Goal: Transaction & Acquisition: Purchase product/service

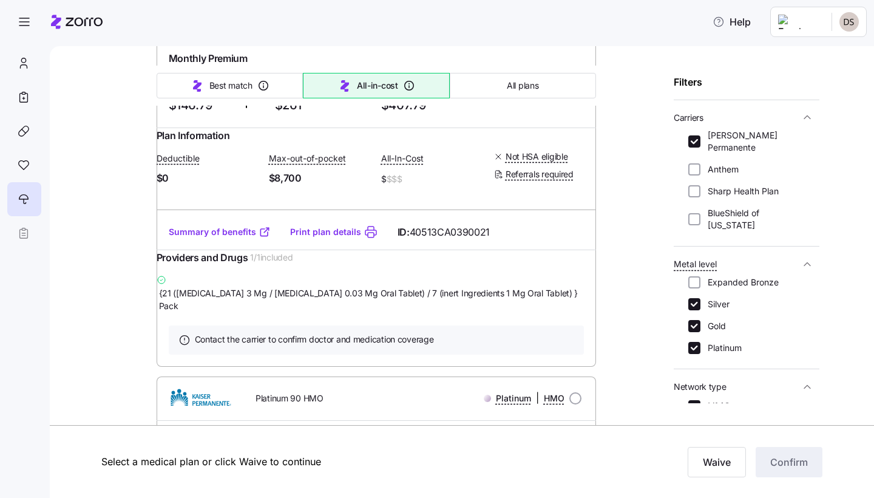
scroll to position [544, 0]
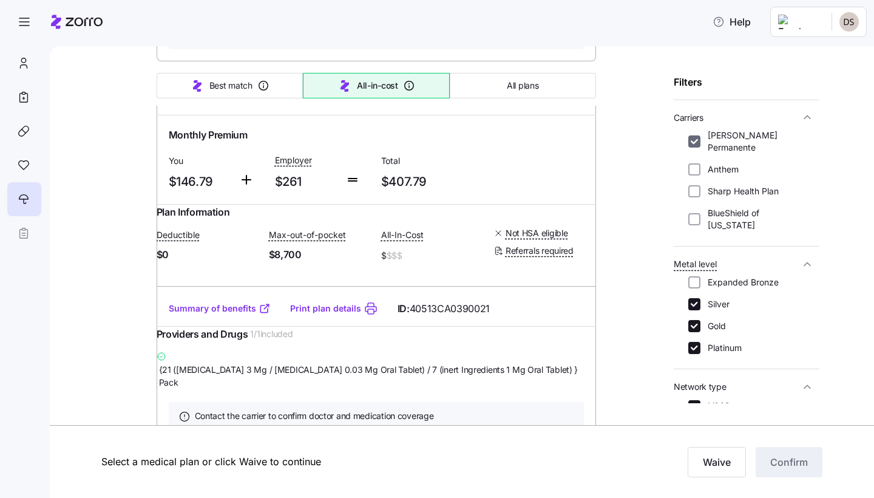
click at [694, 135] on input "[PERSON_NAME] Permanente" at bounding box center [694, 141] width 12 height 12
checkbox input "false"
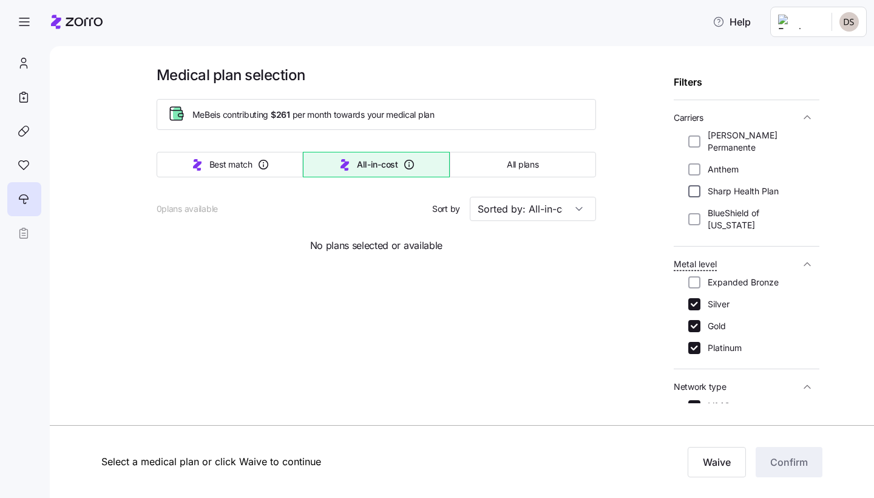
scroll to position [0, 0]
click at [701, 192] on div "[PERSON_NAME] Permanente Anthem Sharp Health Plan BlueShield of [US_STATE]" at bounding box center [746, 180] width 117 height 102
click at [699, 213] on input "BlueShield of [US_STATE]" at bounding box center [694, 219] width 12 height 12
checkbox input "true"
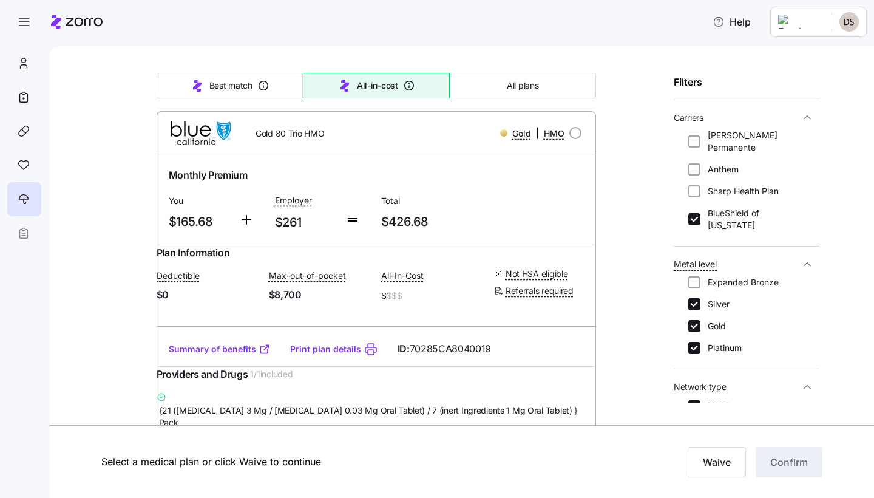
scroll to position [123, 0]
click at [696, 400] on input "HMO" at bounding box center [694, 406] width 12 height 12
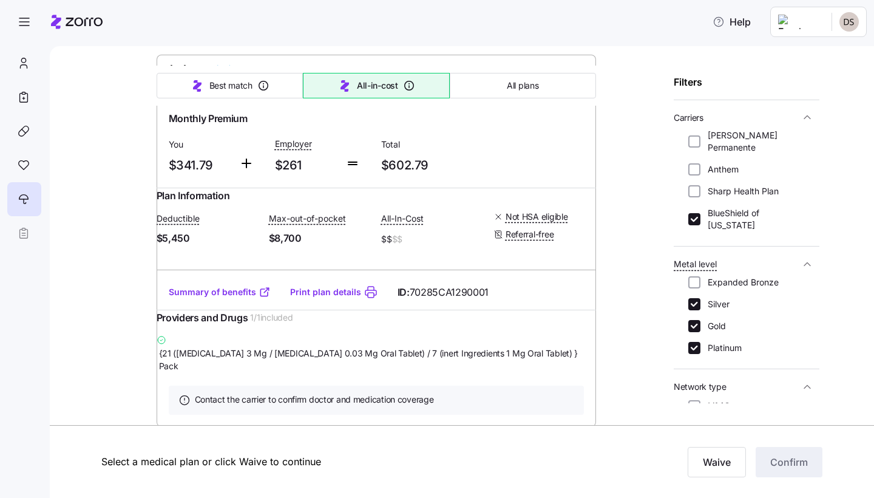
scroll to position [264, 0]
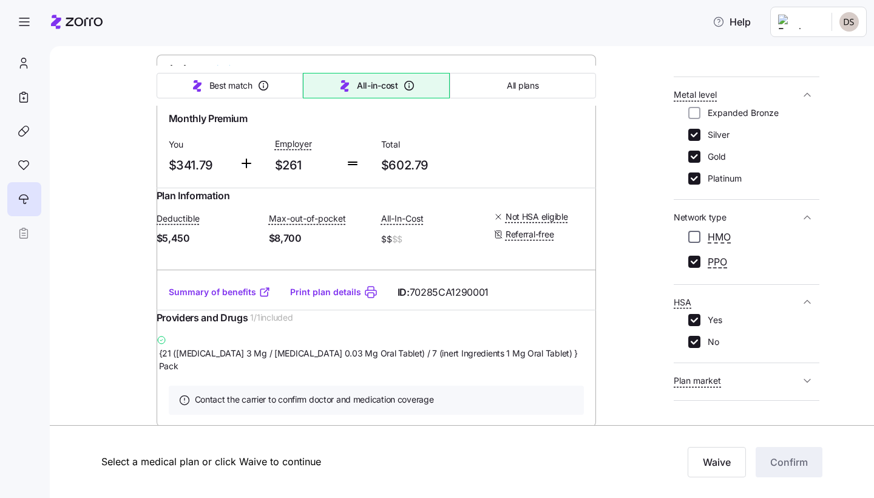
click at [697, 231] on input "HMO" at bounding box center [694, 237] width 12 height 12
checkbox input "true"
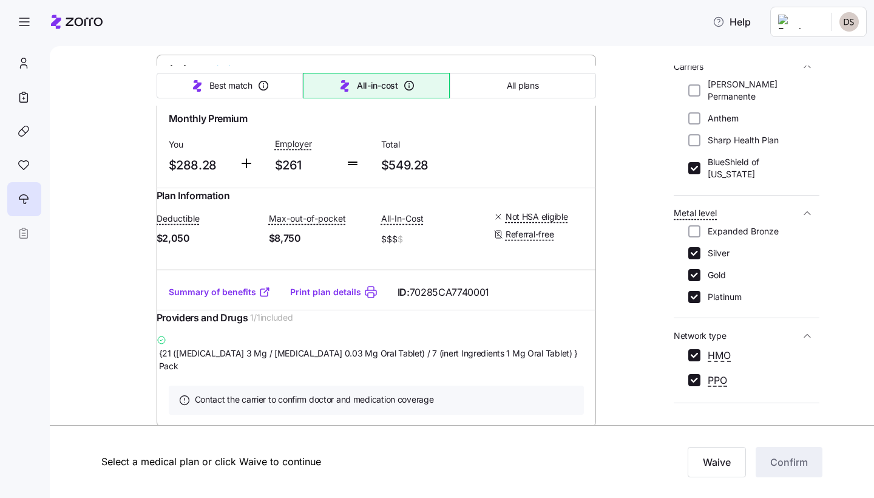
scroll to position [117, 0]
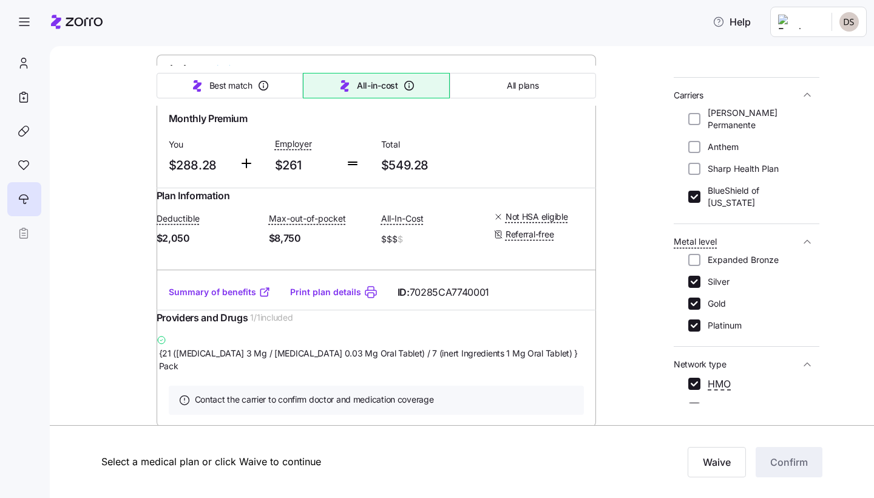
click at [694, 168] on div "[PERSON_NAME] Permanente Anthem Sharp Health Plan BlueShield of [US_STATE]" at bounding box center [746, 158] width 117 height 102
click at [695, 191] on input "BlueShield of [US_STATE]" at bounding box center [694, 197] width 12 height 12
checkbox input "false"
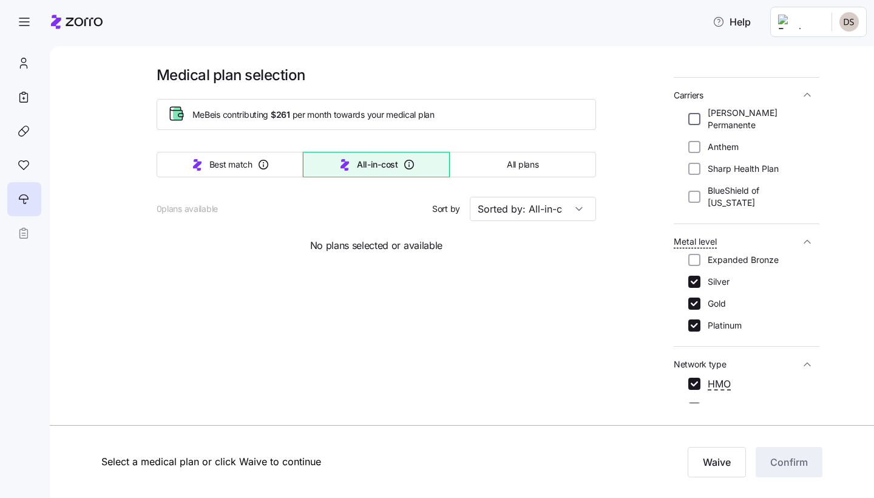
click at [698, 114] on input "[PERSON_NAME] Permanente" at bounding box center [694, 119] width 12 height 12
checkbox input "true"
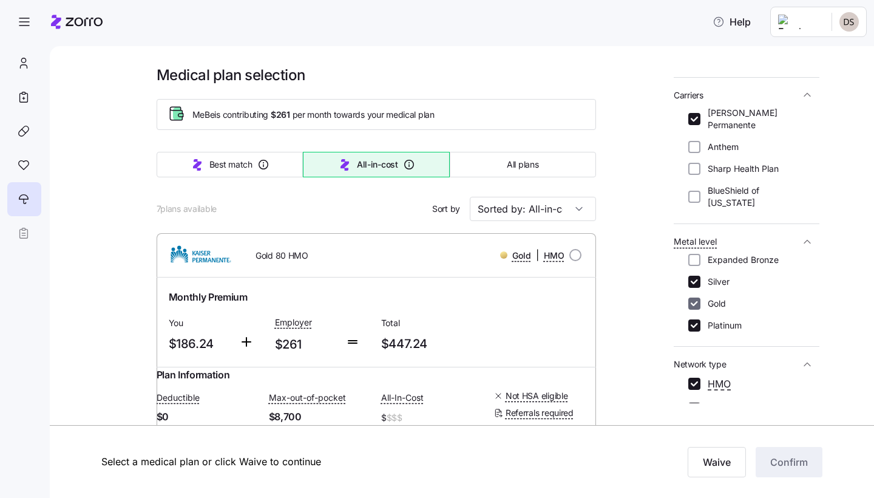
click at [698, 297] on input "Gold" at bounding box center [694, 303] width 12 height 12
checkbox input "false"
click at [698, 276] on input "Silver" at bounding box center [694, 282] width 12 height 12
checkbox input "false"
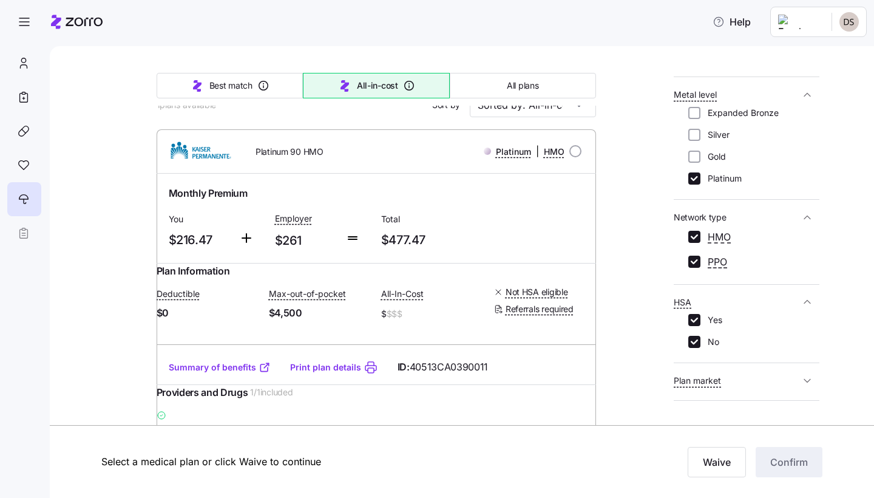
scroll to position [102, 0]
click at [573, 152] on input "radio" at bounding box center [575, 153] width 12 height 12
radio input "true"
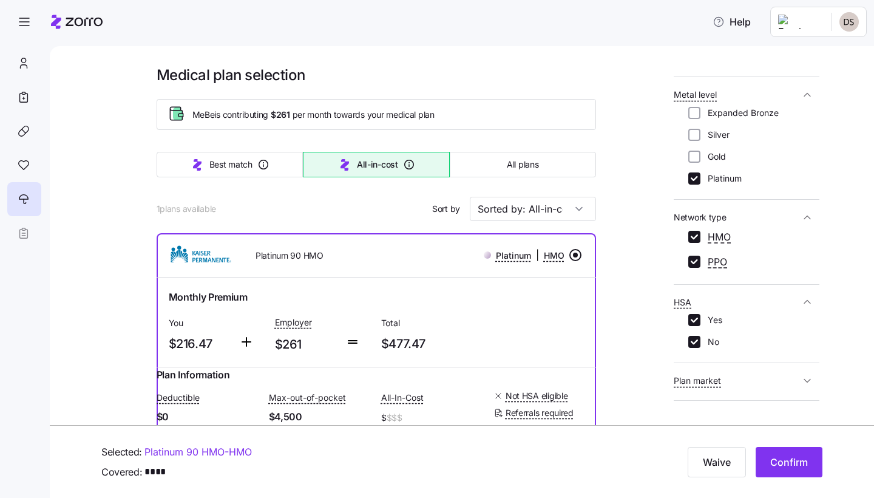
scroll to position [0, 0]
click at [25, 153] on div at bounding box center [24, 165] width 34 height 34
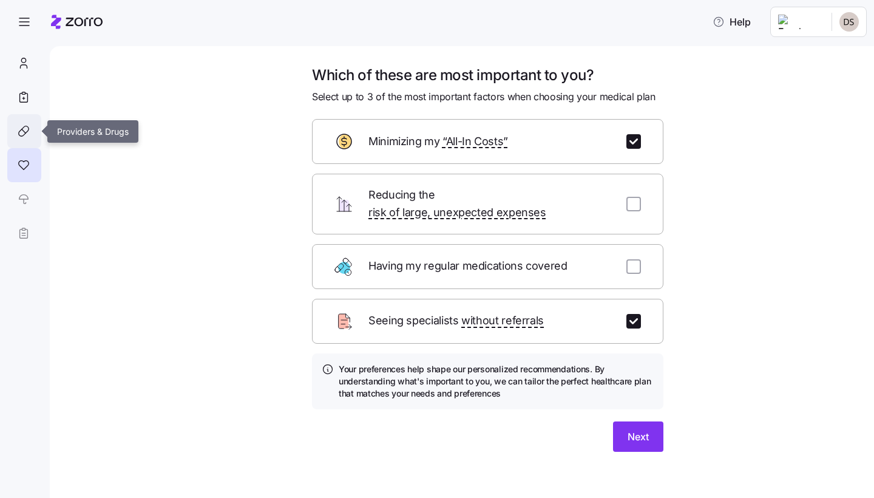
click at [16, 123] on div at bounding box center [24, 131] width 34 height 34
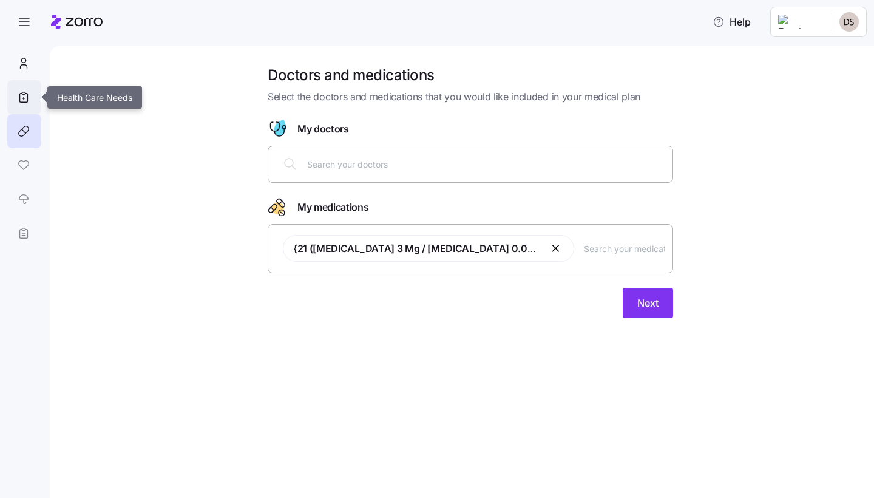
click at [25, 90] on icon at bounding box center [23, 97] width 13 height 15
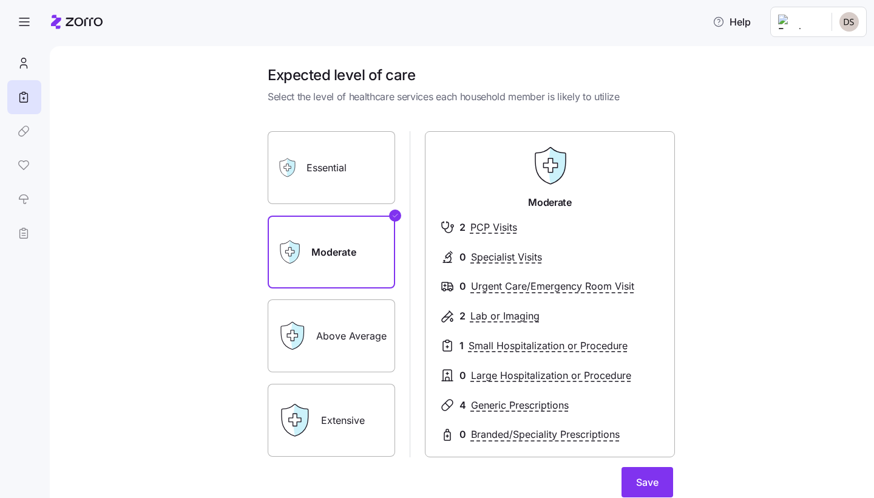
click at [341, 330] on label "Above Average" at bounding box center [331, 335] width 127 height 73
click at [0, 0] on input "Above Average" at bounding box center [0, 0] width 0 height 0
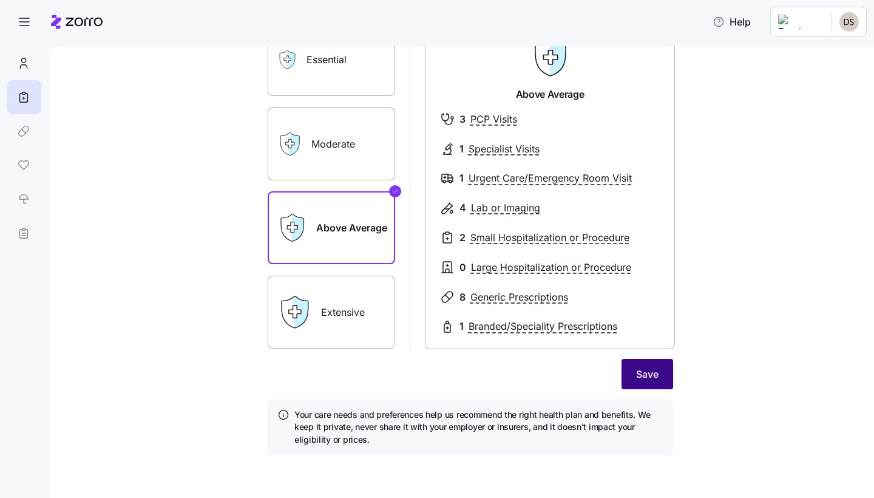
scroll to position [107, 0]
click at [645, 381] on button "Save" at bounding box center [648, 374] width 52 height 30
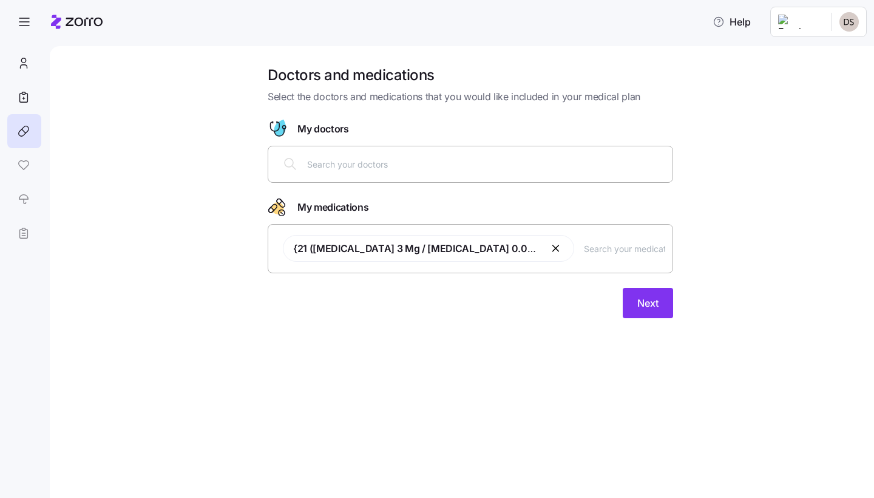
click at [651, 321] on div "Doctors and medications Select the doctors and medications that you would like …" at bounding box center [470, 199] width 425 height 267
click at [647, 313] on button "Next" at bounding box center [648, 303] width 50 height 30
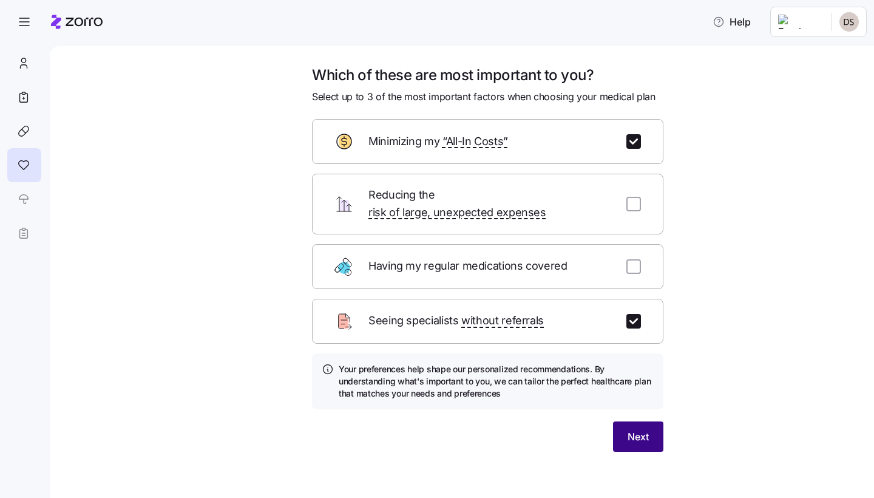
click at [646, 429] on span "Next" at bounding box center [638, 436] width 21 height 15
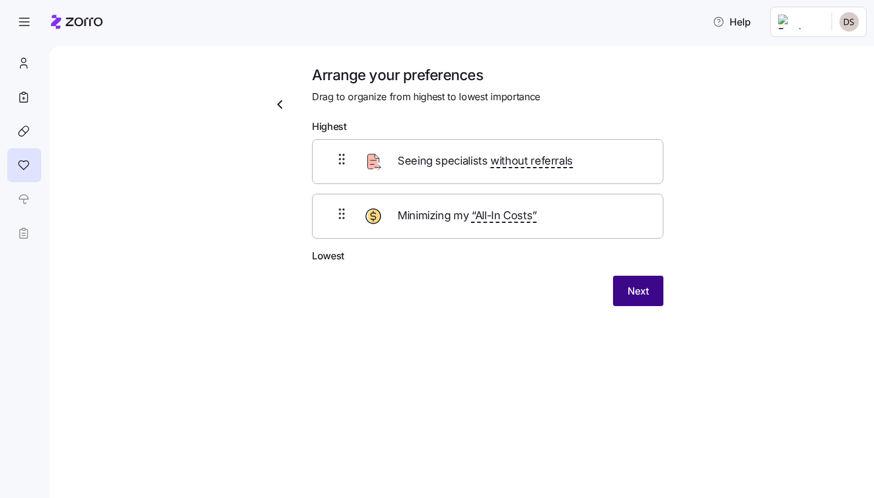
click at [648, 298] on button "Next" at bounding box center [638, 291] width 50 height 30
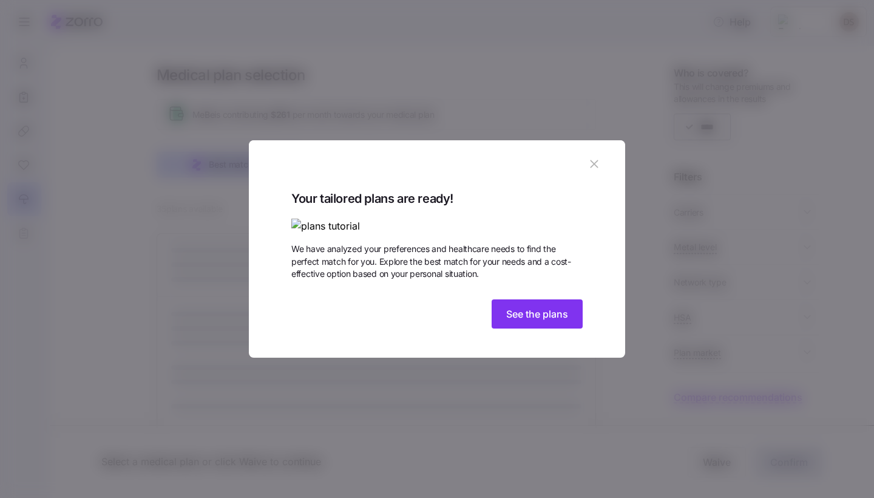
click at [590, 157] on icon "button" at bounding box center [594, 163] width 13 height 13
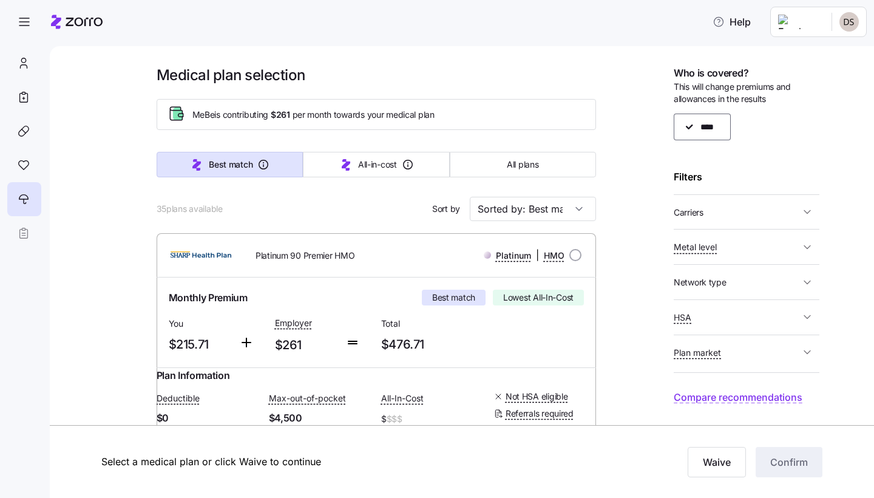
click at [719, 208] on span "Carriers" at bounding box center [737, 212] width 126 height 15
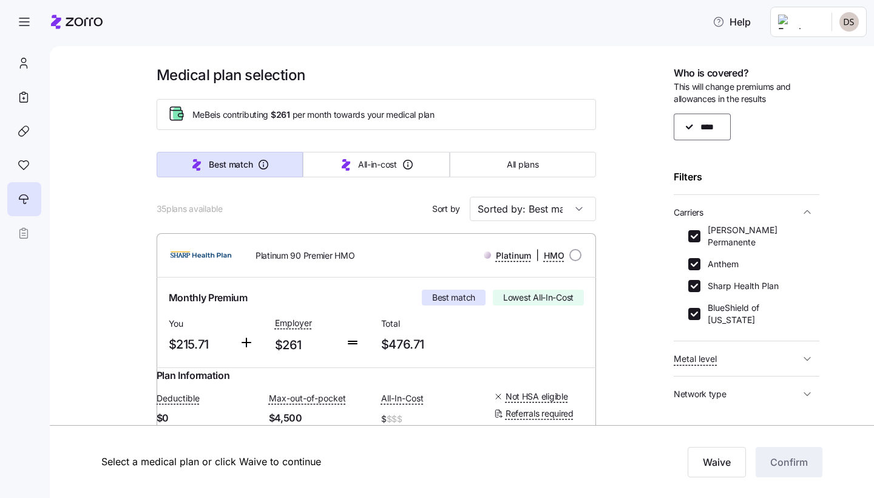
click at [696, 258] on input "Anthem" at bounding box center [694, 264] width 12 height 12
checkbox input "false"
click at [696, 280] on input "Sharp Health Plan" at bounding box center [694, 286] width 12 height 12
checkbox input "false"
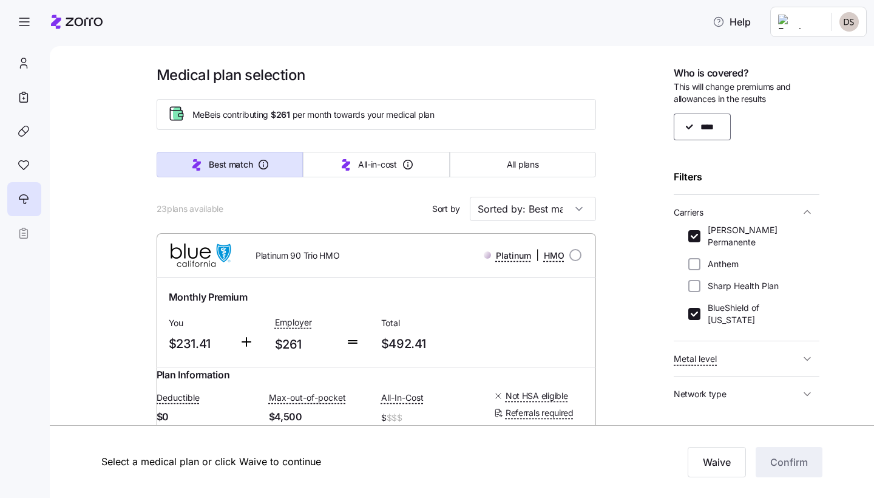
click at [696, 284] on div "[PERSON_NAME] Permanente Anthem Sharp Health Plan BlueShield of [US_STATE]" at bounding box center [746, 275] width 117 height 102
click at [696, 308] on input "BlueShield of [US_STATE]" at bounding box center [694, 314] width 12 height 12
checkbox input "false"
click at [573, 256] on input "radio" at bounding box center [575, 255] width 12 height 12
radio input "true"
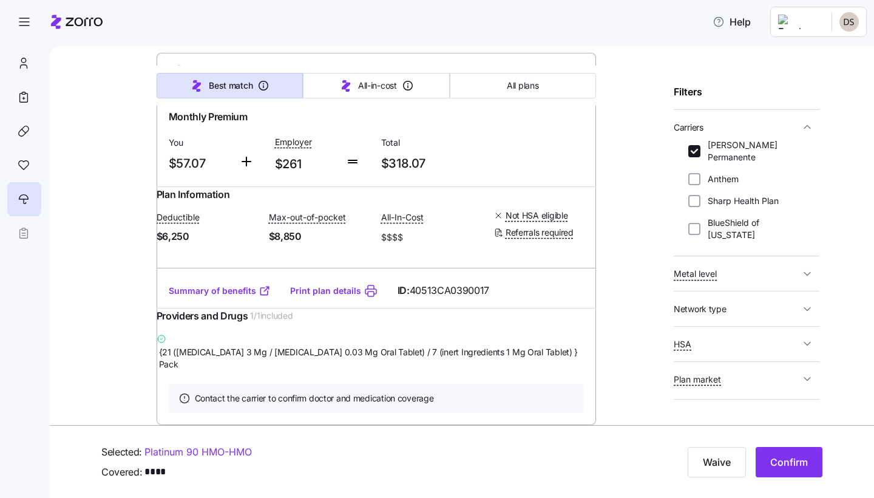
scroll to position [84, 0]
click at [733, 302] on span "Network type" at bounding box center [737, 309] width 126 height 15
click at [733, 262] on button "Metal level" at bounding box center [747, 274] width 146 height 25
click at [695, 287] on input "Expanded Bronze" at bounding box center [694, 293] width 12 height 12
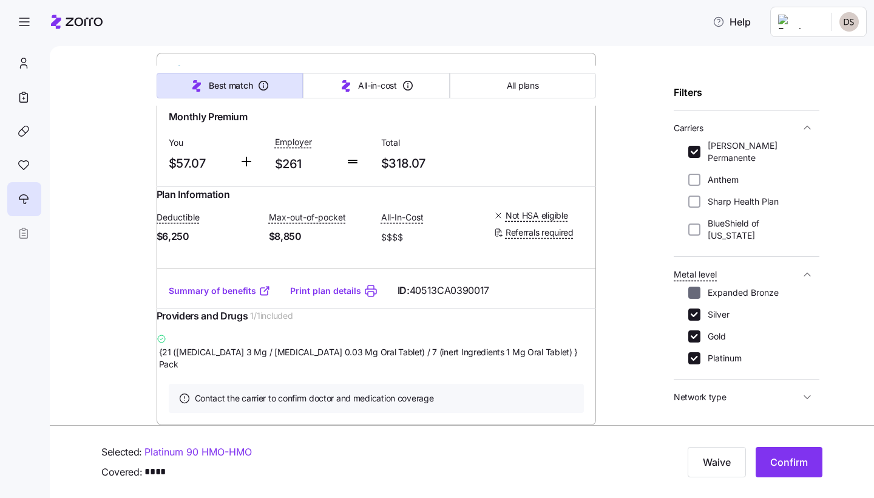
checkbox input "false"
click at [695, 296] on div "Expanded Bronze Silver Gold Platinum" at bounding box center [746, 326] width 117 height 78
click at [696, 330] on input "Gold" at bounding box center [694, 336] width 12 height 12
checkbox input "false"
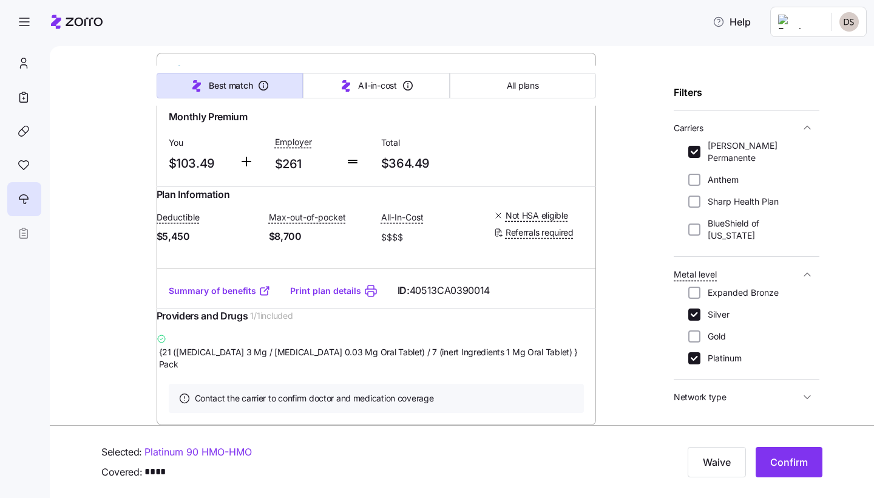
click at [696, 294] on div "Expanded Bronze Silver Gold Platinum" at bounding box center [746, 326] width 117 height 78
click at [692, 308] on input "Silver" at bounding box center [694, 314] width 12 height 12
checkbox input "false"
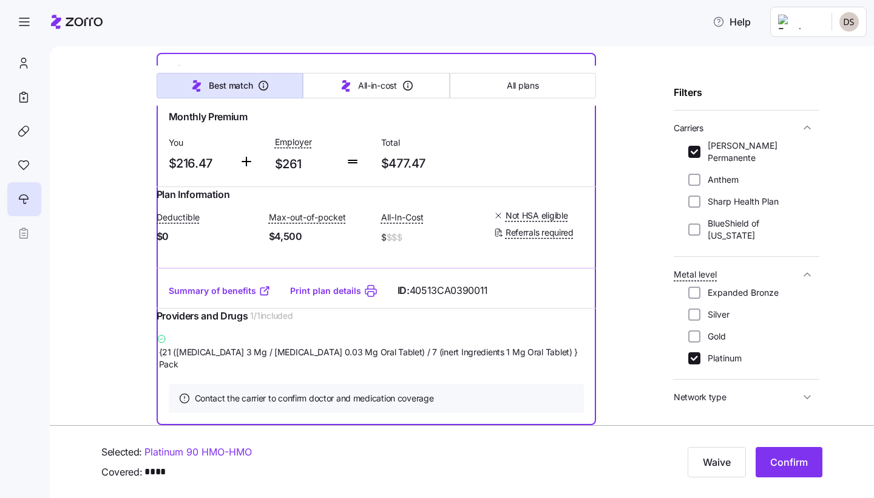
scroll to position [0, 0]
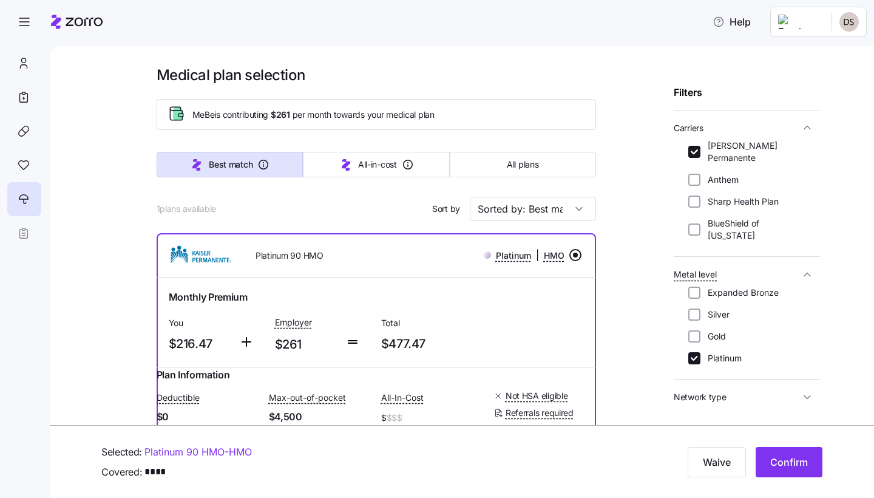
click at [619, 265] on div "Medical plan selection MeBe is contributing $261 per month towards your medical…" at bounding box center [470, 350] width 754 height 569
click at [805, 457] on span "Confirm" at bounding box center [789, 462] width 38 height 15
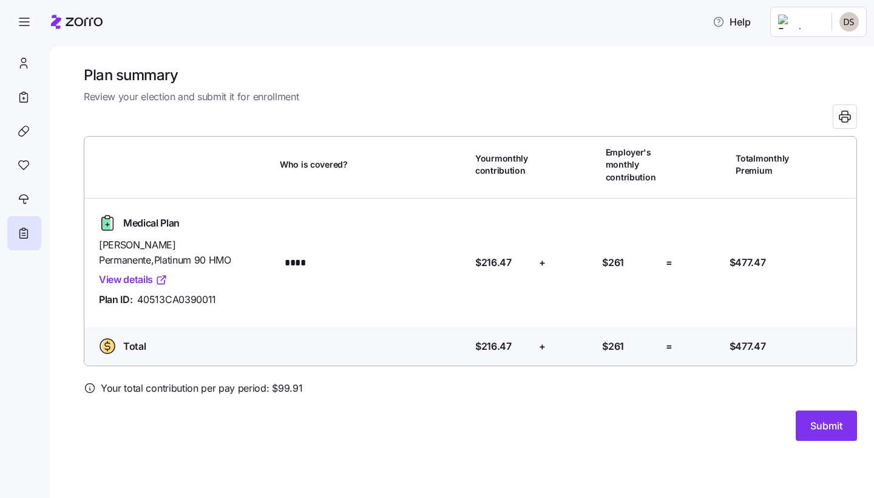
click at [131, 272] on link "View details" at bounding box center [133, 279] width 69 height 15
click at [31, 197] on div at bounding box center [24, 199] width 34 height 34
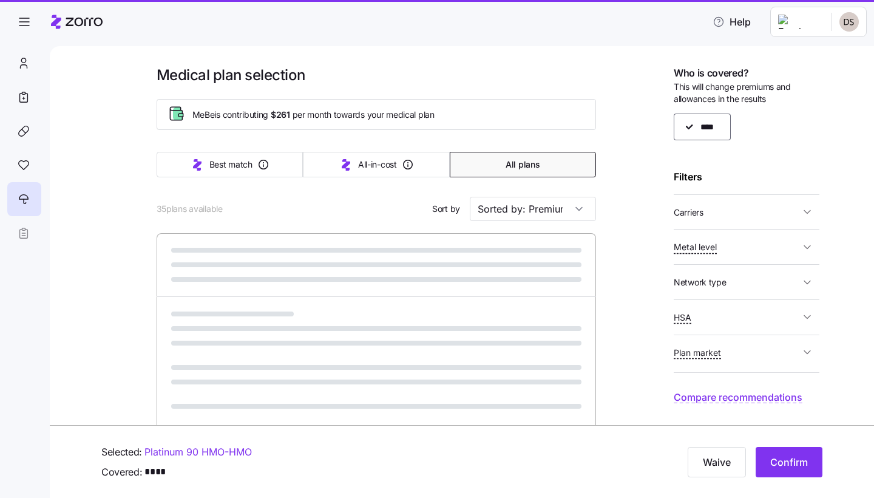
click at [23, 200] on icon at bounding box center [23, 199] width 13 height 15
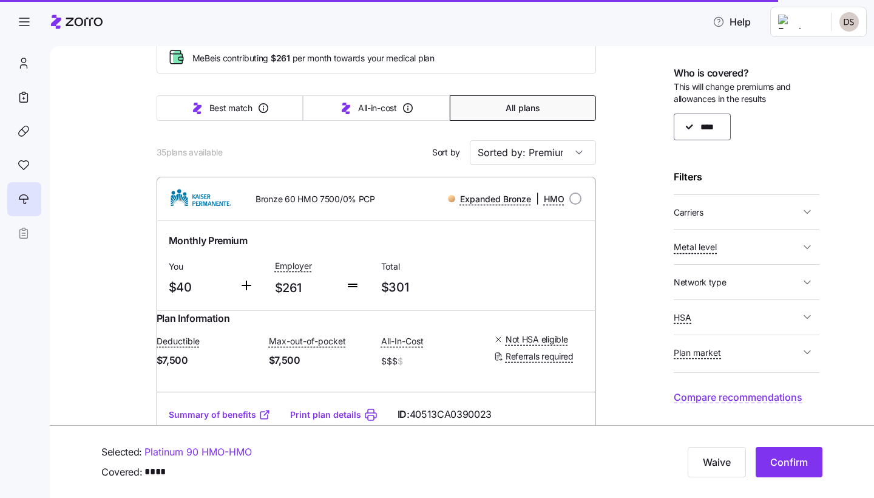
scroll to position [56, 0]
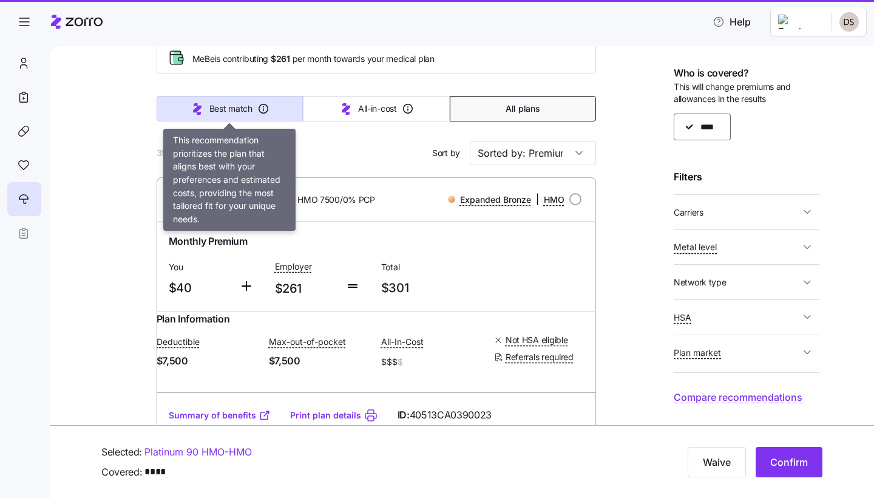
click at [256, 108] on button "Best match" at bounding box center [230, 108] width 147 height 25
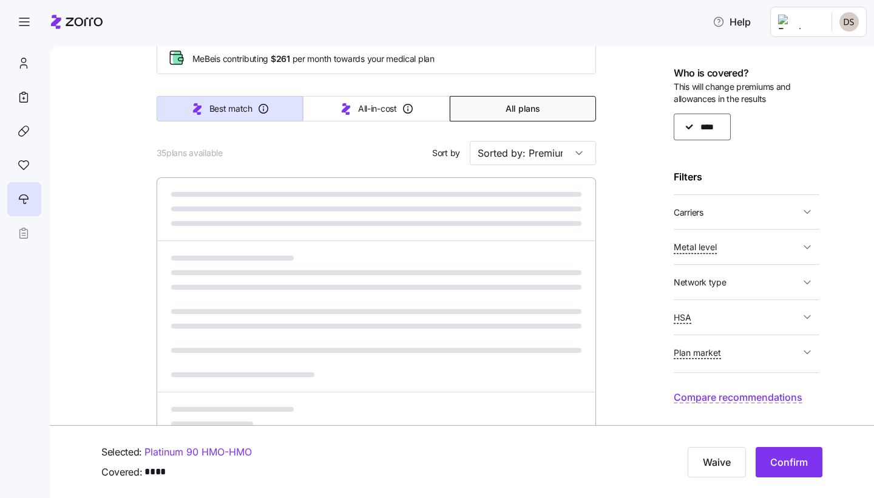
type input "Sorted by: Best match"
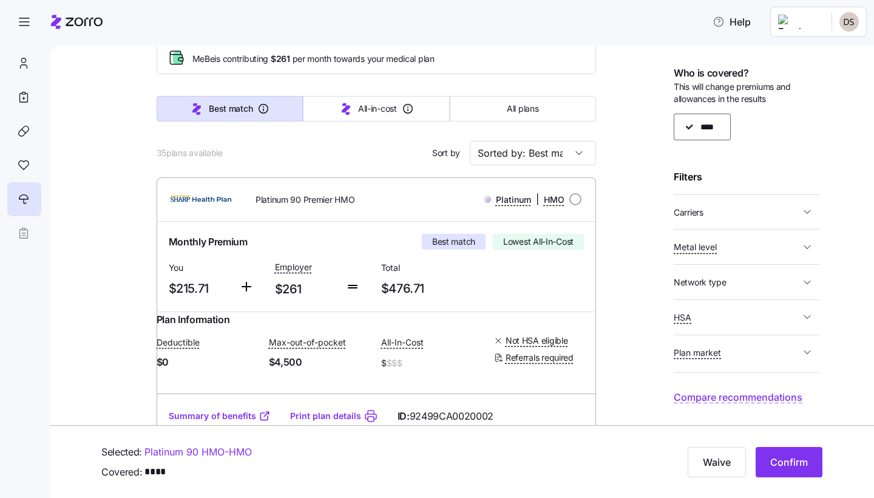
click at [768, 217] on button "Carriers" at bounding box center [747, 212] width 146 height 25
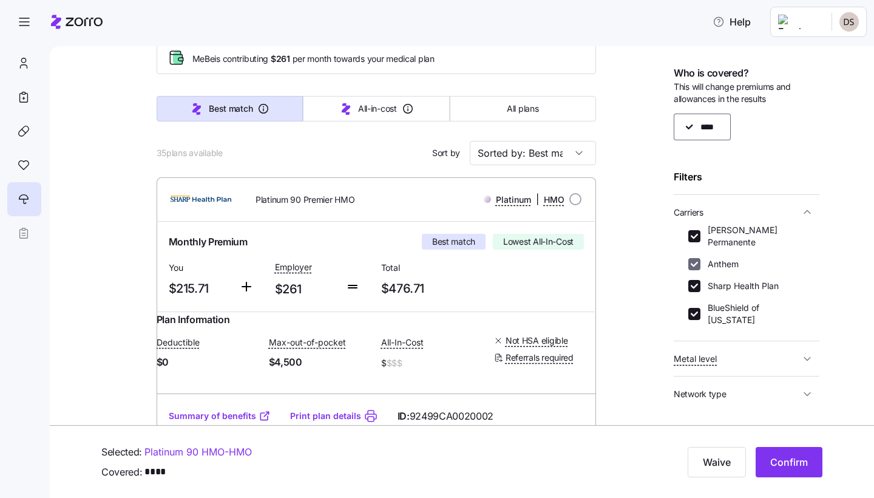
click at [696, 258] on input "Anthem" at bounding box center [694, 264] width 12 height 12
checkbox input "false"
click at [696, 280] on input "Sharp Health Plan" at bounding box center [694, 286] width 12 height 12
checkbox input "false"
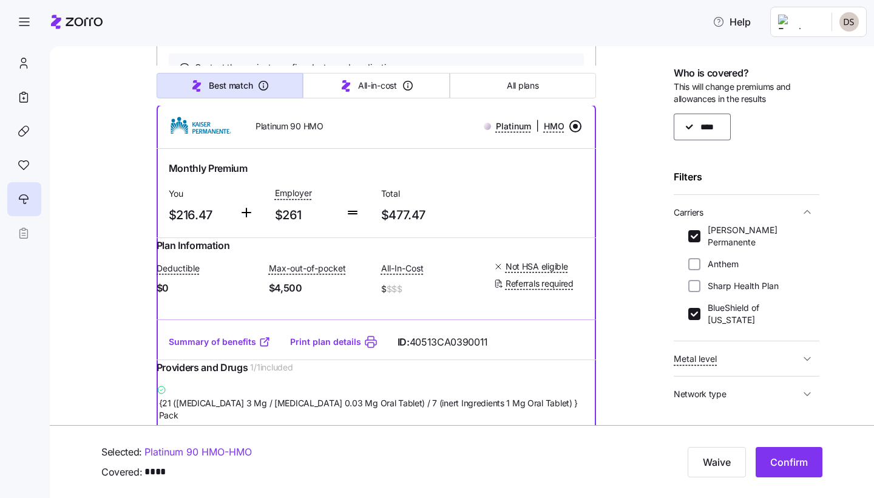
click at [696, 280] on div "[PERSON_NAME] Permanente Anthem Sharp Health Plan BlueShield of [US_STATE]" at bounding box center [746, 275] width 117 height 102
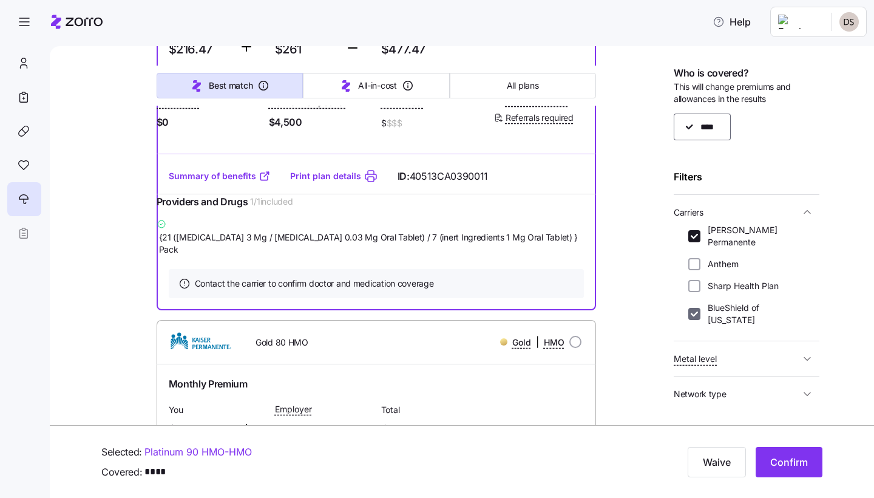
click at [696, 308] on input "BlueShield of [US_STATE]" at bounding box center [694, 314] width 12 height 12
checkbox input "false"
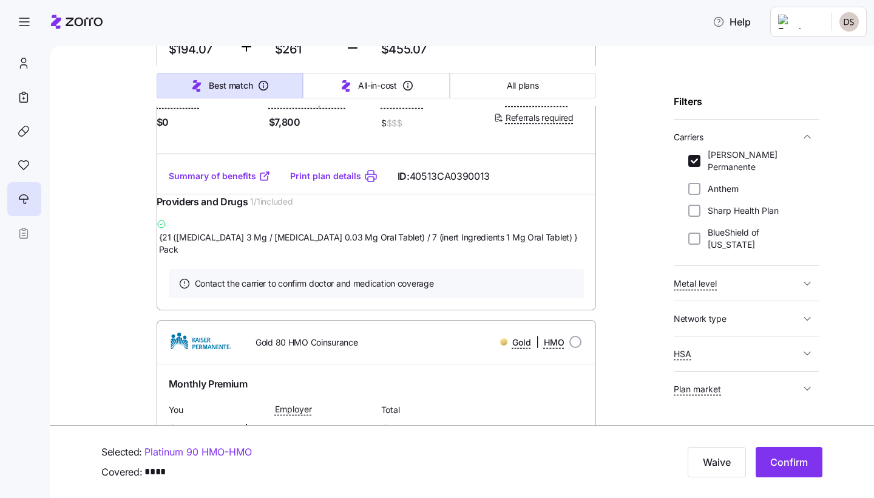
click at [713, 313] on span "Network type" at bounding box center [700, 319] width 53 height 12
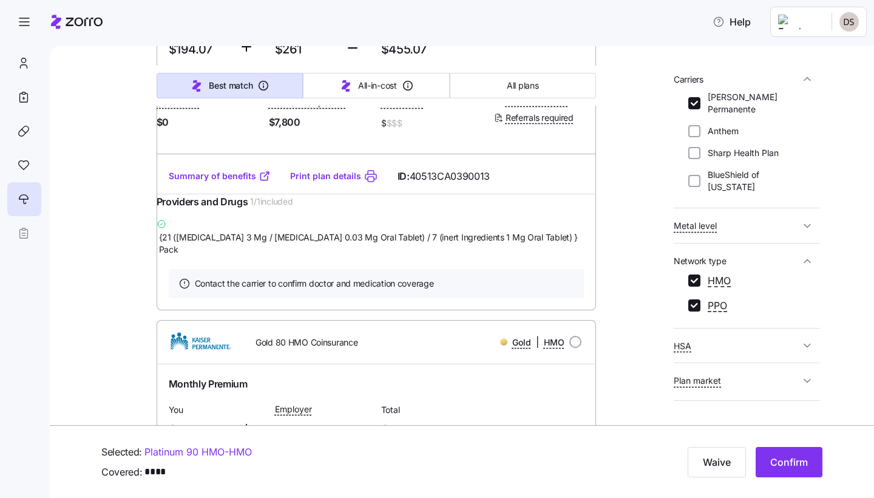
click at [711, 220] on span "Metal level" at bounding box center [695, 226] width 43 height 12
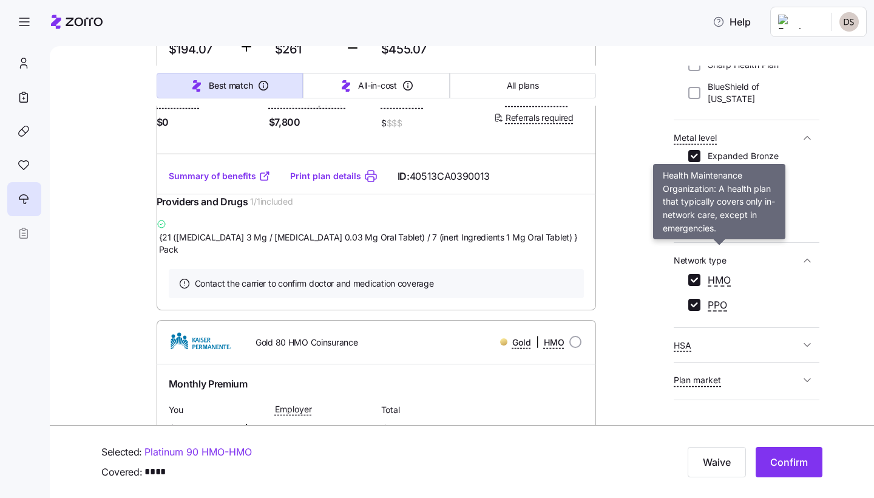
scroll to position [220, 0]
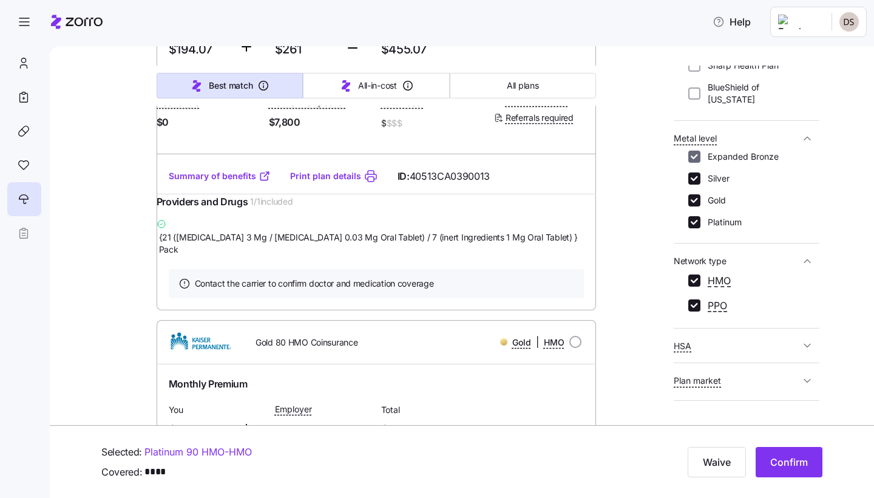
click at [696, 151] on input "Expanded Bronze" at bounding box center [694, 157] width 12 height 12
checkbox input "false"
click at [696, 172] on input "Silver" at bounding box center [694, 178] width 12 height 12
checkbox input "false"
click at [696, 181] on div "Expanded Bronze Silver Gold Platinum" at bounding box center [746, 190] width 117 height 78
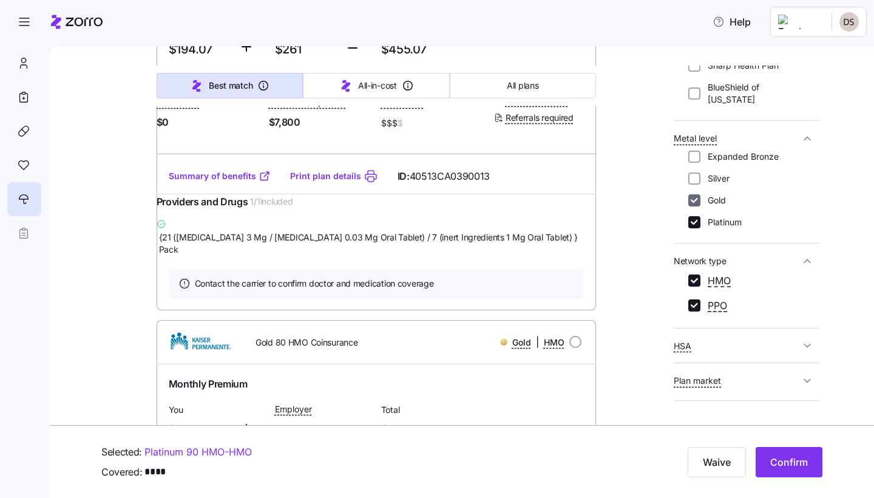
click at [694, 194] on input "Gold" at bounding box center [694, 200] width 12 height 12
checkbox input "false"
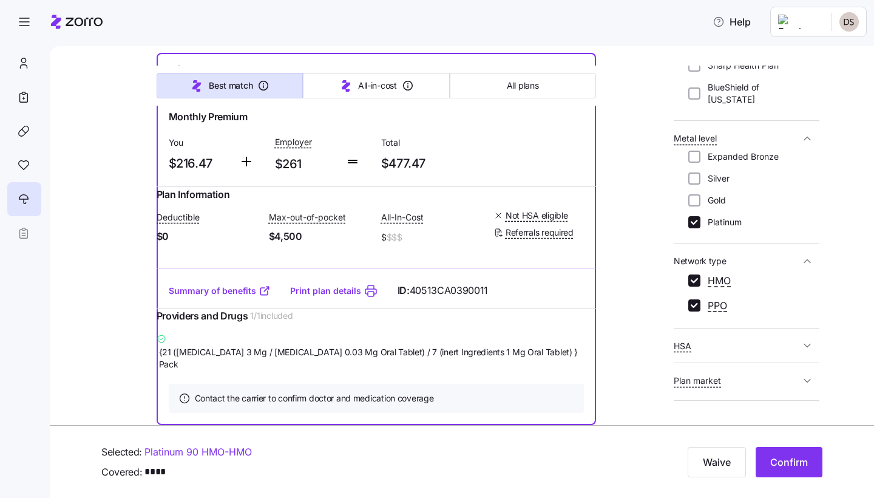
click at [625, 257] on div "Medical plan selection MeBe is contributing $261 per month towards your medical…" at bounding box center [470, 169] width 754 height 569
click at [220, 285] on link "Summary of benefits" at bounding box center [220, 291] width 102 height 12
click at [329, 285] on link "Print plan details" at bounding box center [325, 291] width 71 height 12
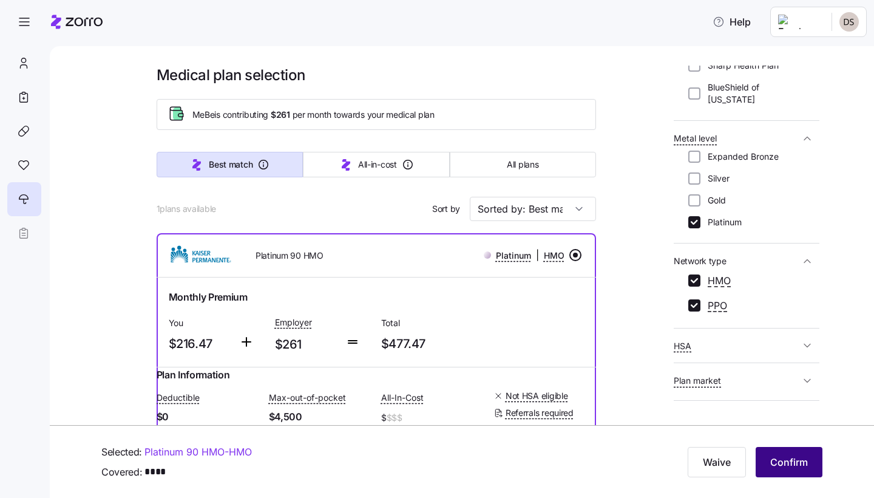
click at [782, 464] on span "Confirm" at bounding box center [789, 462] width 38 height 15
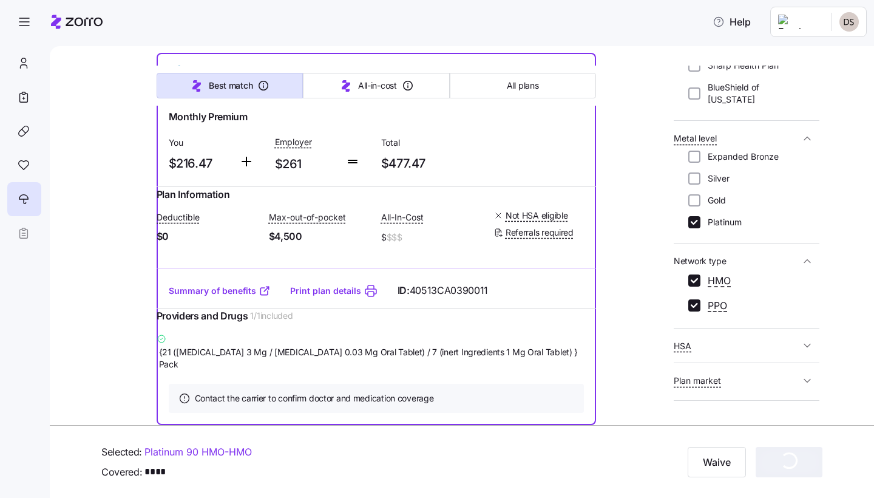
scroll to position [212, 0]
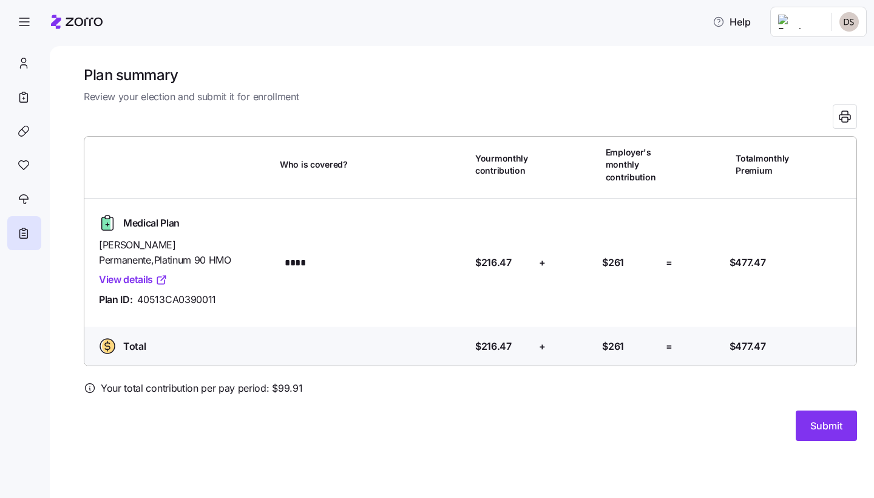
click at [90, 382] on icon at bounding box center [90, 388] width 12 height 12
click at [90, 388] on icon at bounding box center [89, 389] width 1 height 2
click at [87, 382] on icon at bounding box center [90, 388] width 12 height 12
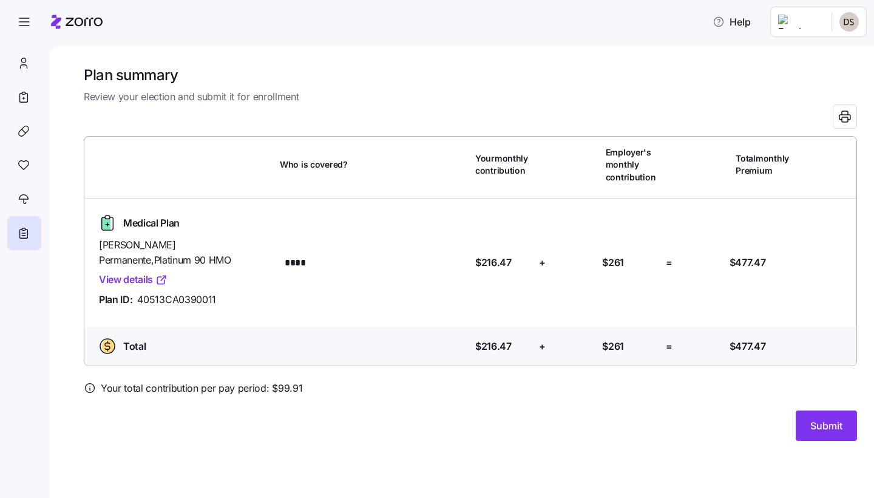
click at [305, 396] on div at bounding box center [470, 403] width 773 height 15
click at [90, 382] on icon at bounding box center [90, 388] width 12 height 12
click at [90, 366] on div at bounding box center [470, 373] width 773 height 15
click at [90, 382] on icon at bounding box center [90, 388] width 12 height 12
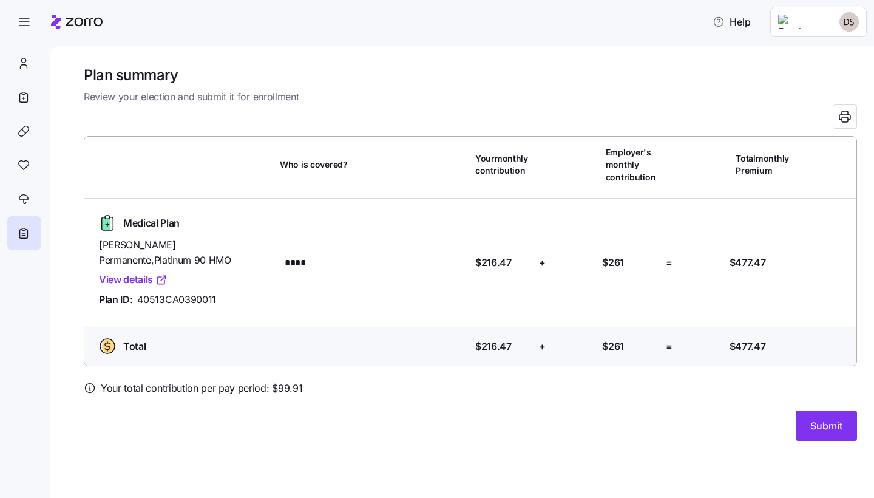
click at [178, 396] on div at bounding box center [470, 403] width 773 height 15
click at [90, 388] on icon at bounding box center [89, 389] width 1 height 2
drag, startPoint x: 531, startPoint y: 170, endPoint x: 473, endPoint y: 154, distance: 60.5
click at [473, 154] on div "Your monthly contribution" at bounding box center [502, 165] width 65 height 54
click at [407, 410] on div "Submit" at bounding box center [470, 425] width 773 height 30
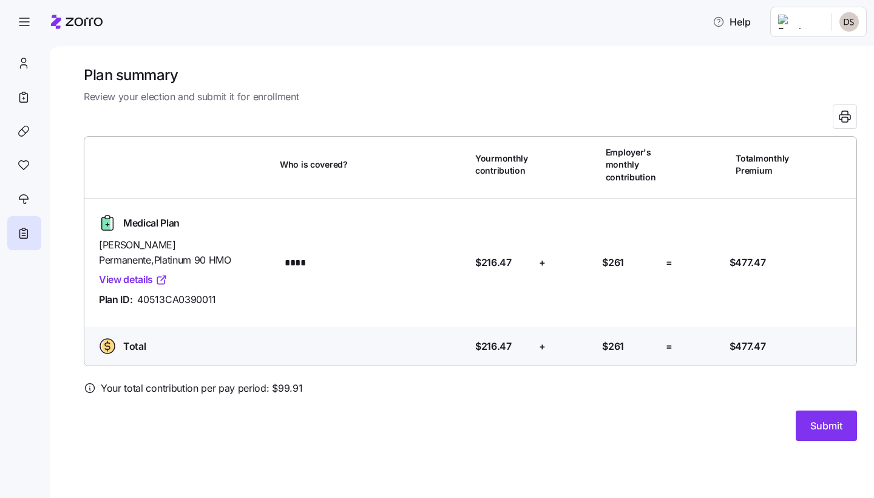
click at [212, 381] on span "Your total contribution per pay period: $ 99.91" at bounding box center [202, 388] width 202 height 15
click at [93, 382] on icon at bounding box center [90, 388] width 12 height 12
click at [89, 382] on icon at bounding box center [90, 388] width 12 height 12
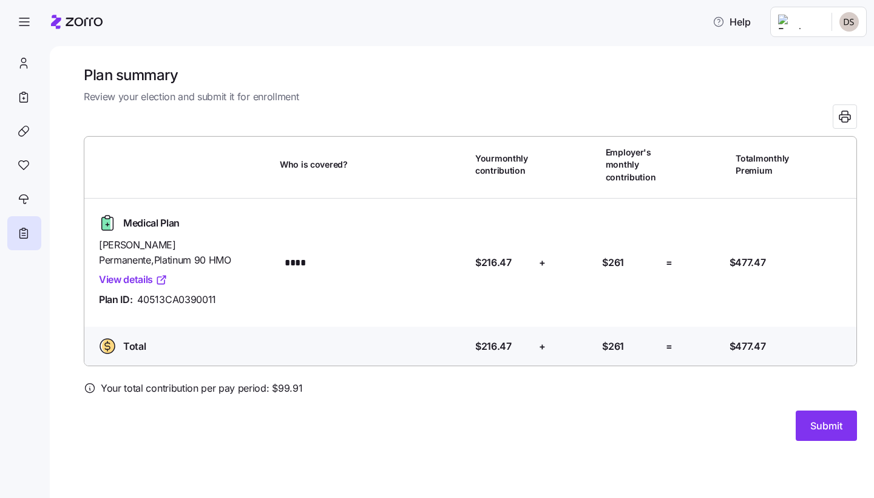
click at [171, 381] on span "Your total contribution per pay period: $ 99.91" at bounding box center [202, 388] width 202 height 15
click at [88, 382] on icon at bounding box center [90, 388] width 12 height 12
click at [165, 396] on div at bounding box center [470, 403] width 773 height 15
drag, startPoint x: 310, startPoint y: 374, endPoint x: 84, endPoint y: 366, distance: 226.0
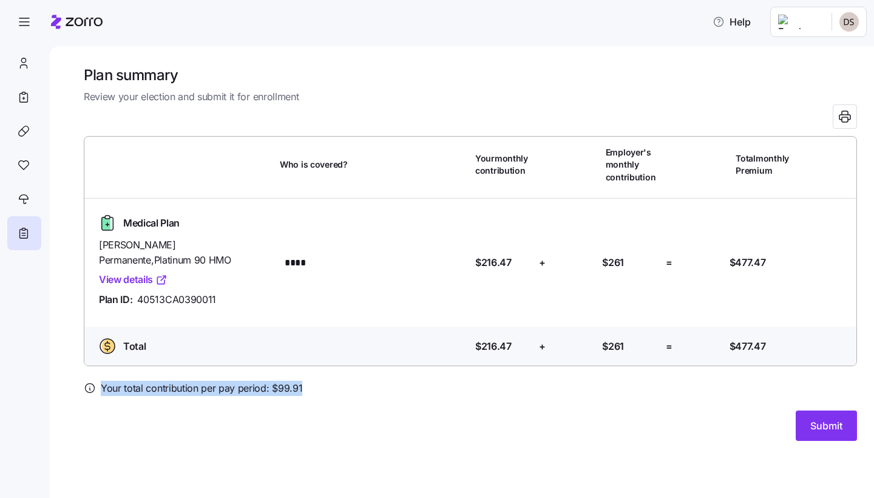
click at [84, 381] on div "Your total contribution per pay period: $ 99.91" at bounding box center [470, 388] width 773 height 15
click at [144, 340] on div "Total Who is covered? Your contribution: $216.47 + Employer's contribution: $26…" at bounding box center [471, 349] width 782 height 44
click at [134, 339] on span "Total" at bounding box center [134, 346] width 22 height 15
click at [91, 382] on icon at bounding box center [90, 388] width 12 height 12
click at [90, 388] on icon at bounding box center [89, 389] width 1 height 2
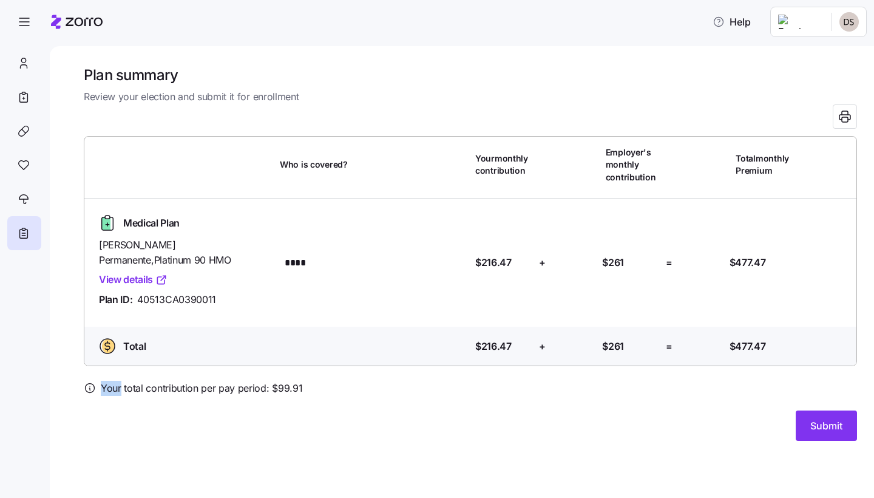
click at [90, 388] on icon at bounding box center [89, 389] width 1 height 2
click at [383, 366] on div at bounding box center [470, 373] width 773 height 15
click at [240, 381] on span "Your total contribution per pay period: $ 99.91" at bounding box center [202, 388] width 202 height 15
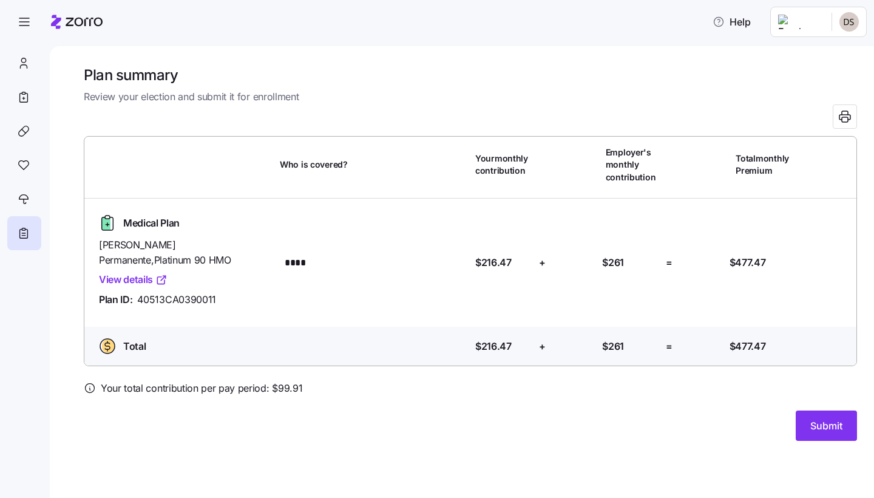
click at [146, 396] on div at bounding box center [470, 403] width 773 height 15
click at [92, 382] on icon at bounding box center [90, 388] width 12 height 12
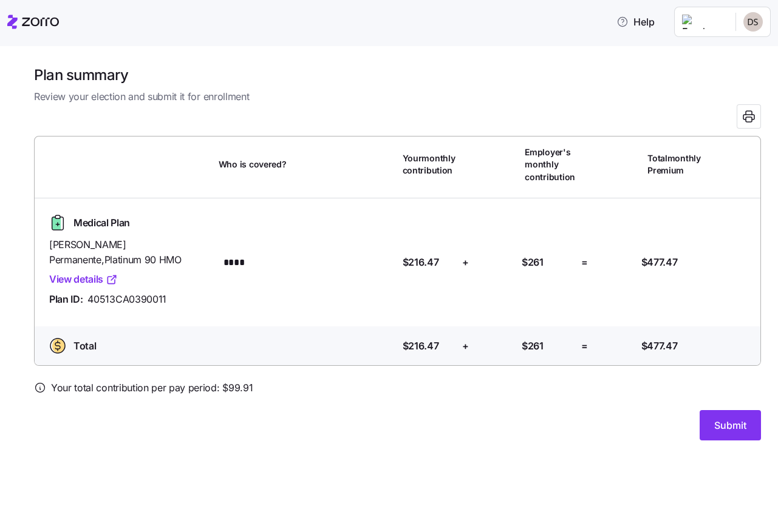
click at [379, 396] on div at bounding box center [397, 403] width 727 height 15
click at [617, 29] on span "Help" at bounding box center [635, 22] width 38 height 15
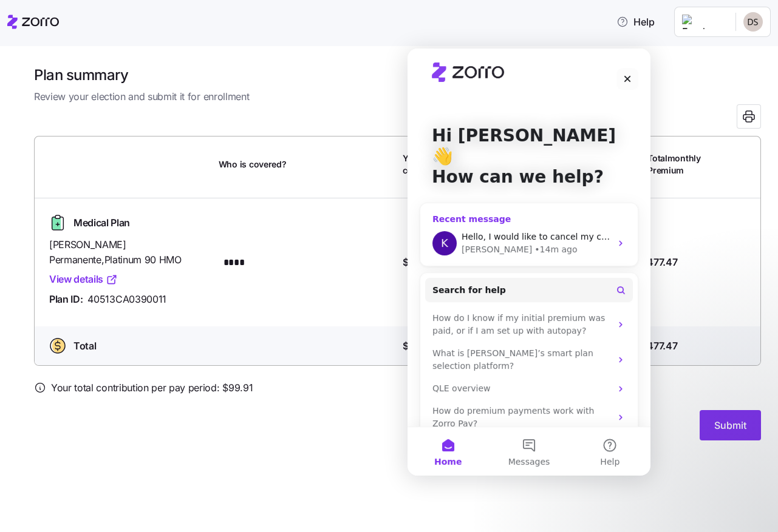
scroll to position [8, 0]
click at [358, 472] on div "Plan summary Review your election and submit it for enrollment Who is covered? …" at bounding box center [389, 289] width 778 height 486
click at [633, 72] on div "Close" at bounding box center [627, 79] width 22 height 22
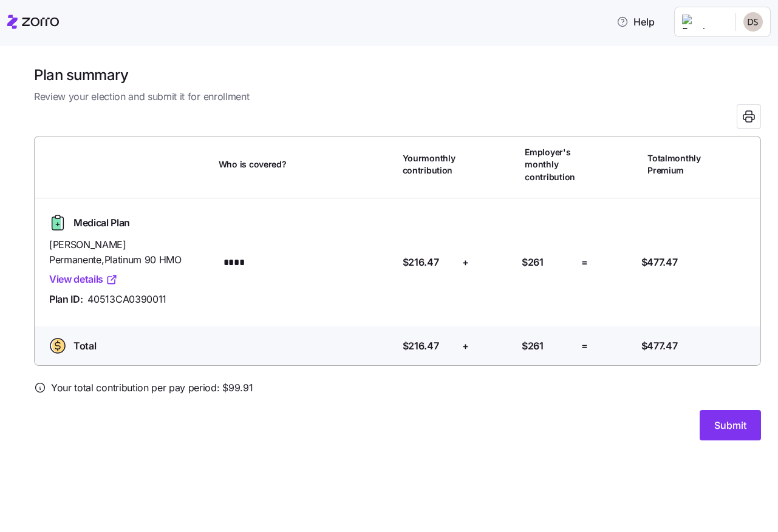
scroll to position [0, 0]
click at [602, 410] on div "Submit" at bounding box center [397, 425] width 727 height 30
click at [741, 425] on span "Submit" at bounding box center [730, 425] width 32 height 15
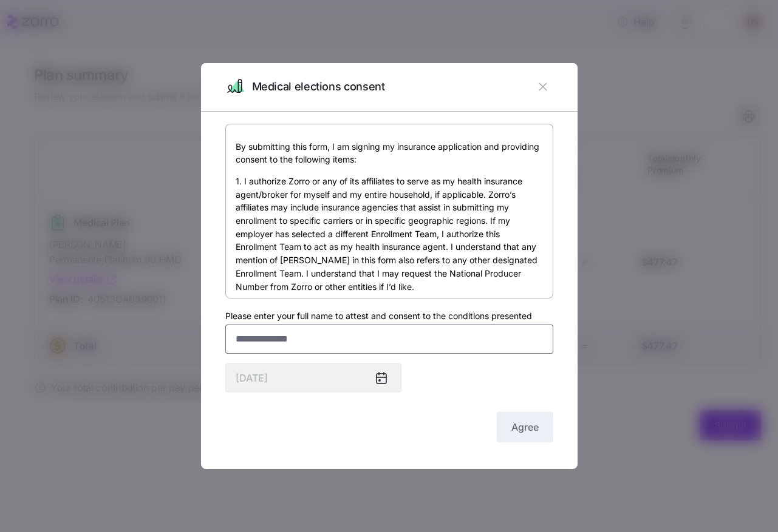
click at [507, 336] on input "Please enter your full name to attest and consent to the conditions presented" at bounding box center [389, 339] width 328 height 29
type input "**********"
click at [371, 411] on div "**********" at bounding box center [389, 285] width 328 height 322
click at [395, 410] on div "**********" at bounding box center [389, 285] width 328 height 322
click at [535, 428] on span "Agree" at bounding box center [524, 427] width 27 height 15
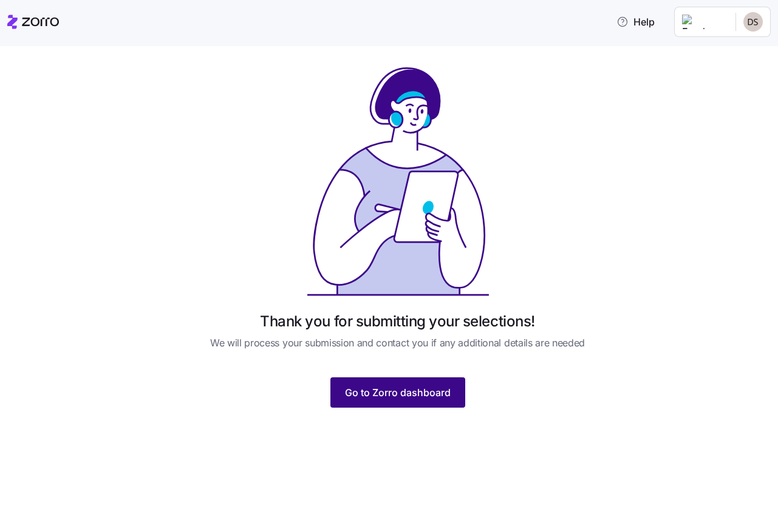
click at [441, 396] on span "Go to Zorro dashboard" at bounding box center [398, 392] width 106 height 15
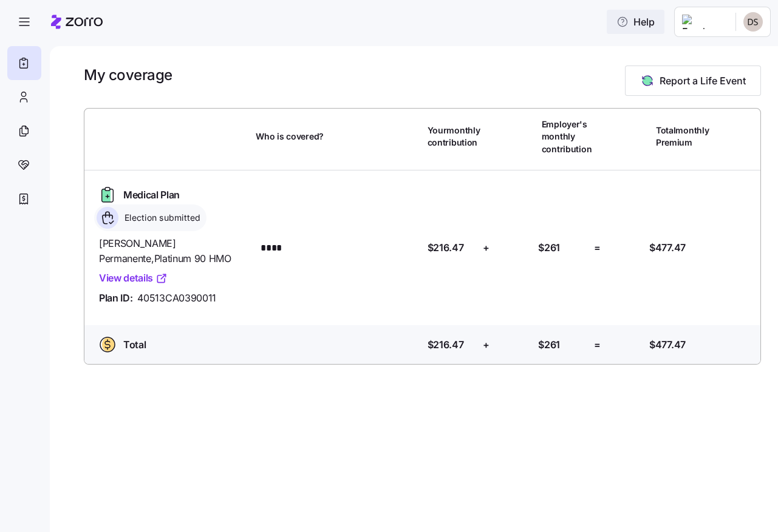
click at [627, 25] on span "Help" at bounding box center [635, 22] width 38 height 15
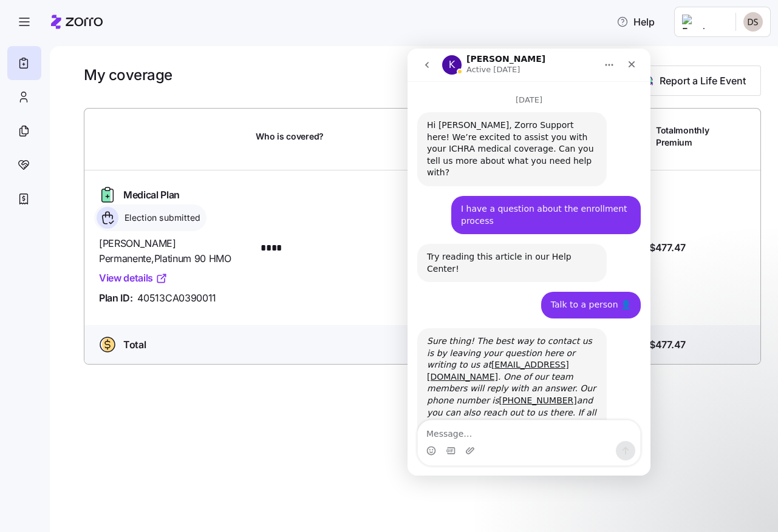
scroll to position [1711, 0]
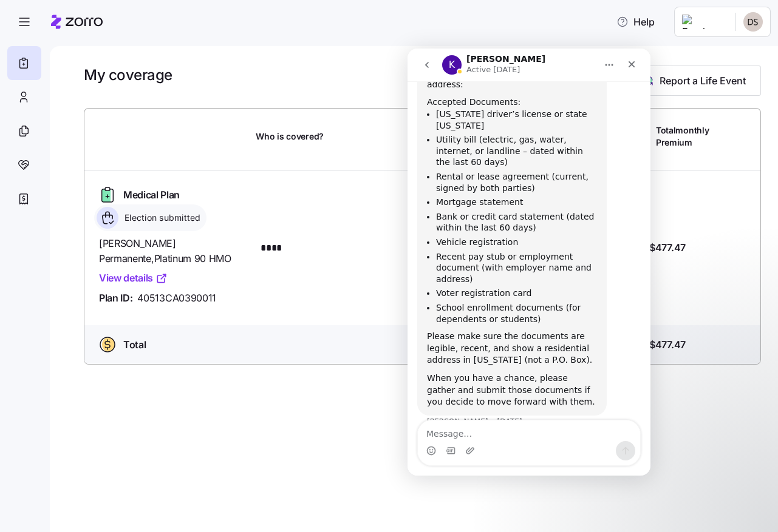
click at [478, 429] on textarea "Message…" at bounding box center [529, 431] width 222 height 21
click at [429, 70] on button "go back" at bounding box center [426, 64] width 23 height 23
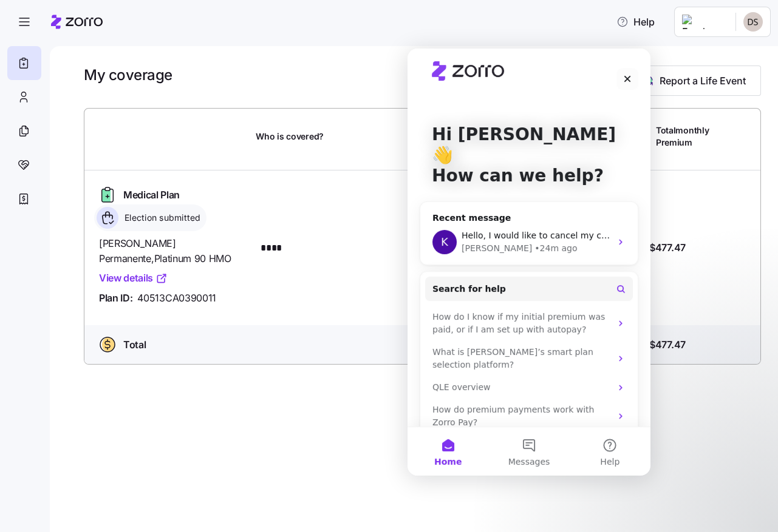
scroll to position [8, 0]
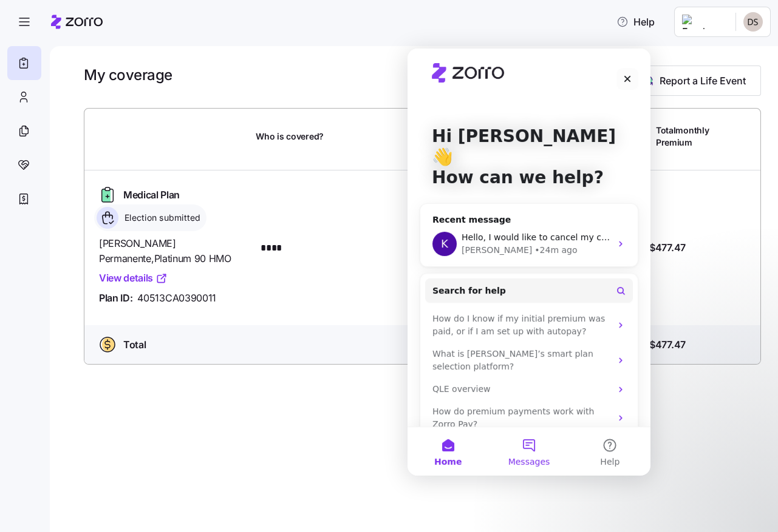
click at [529, 448] on button "Messages" at bounding box center [528, 451] width 81 height 49
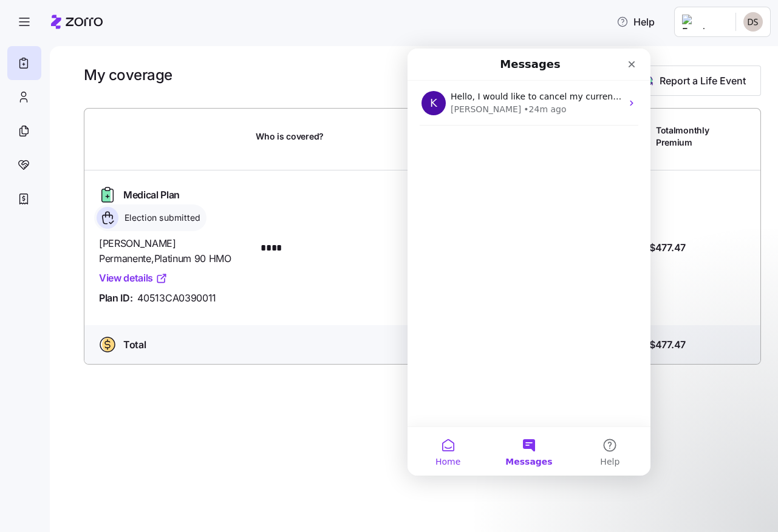
click at [444, 448] on button "Home" at bounding box center [447, 451] width 81 height 49
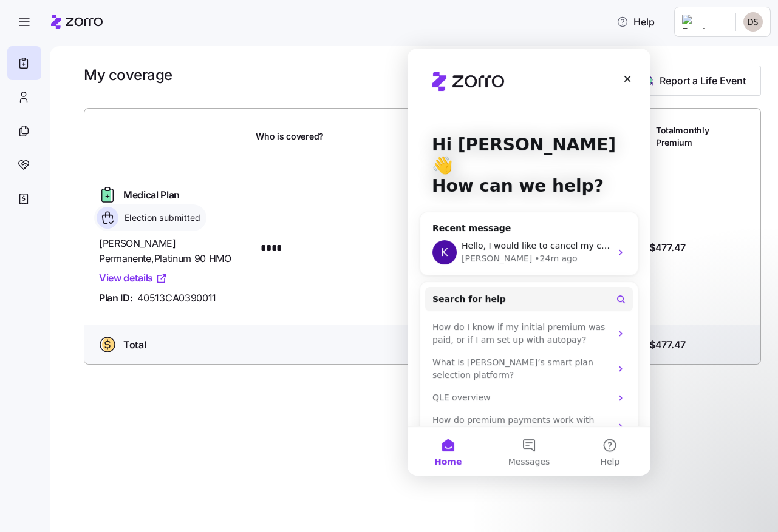
click at [762, 18] on html "Help My coverage Report a Life Event Who is covered? Your monthly contribution …" at bounding box center [389, 262] width 778 height 525
click at [722, 71] on div "Log out" at bounding box center [720, 73] width 47 height 13
